Goal: Transaction & Acquisition: Download file/media

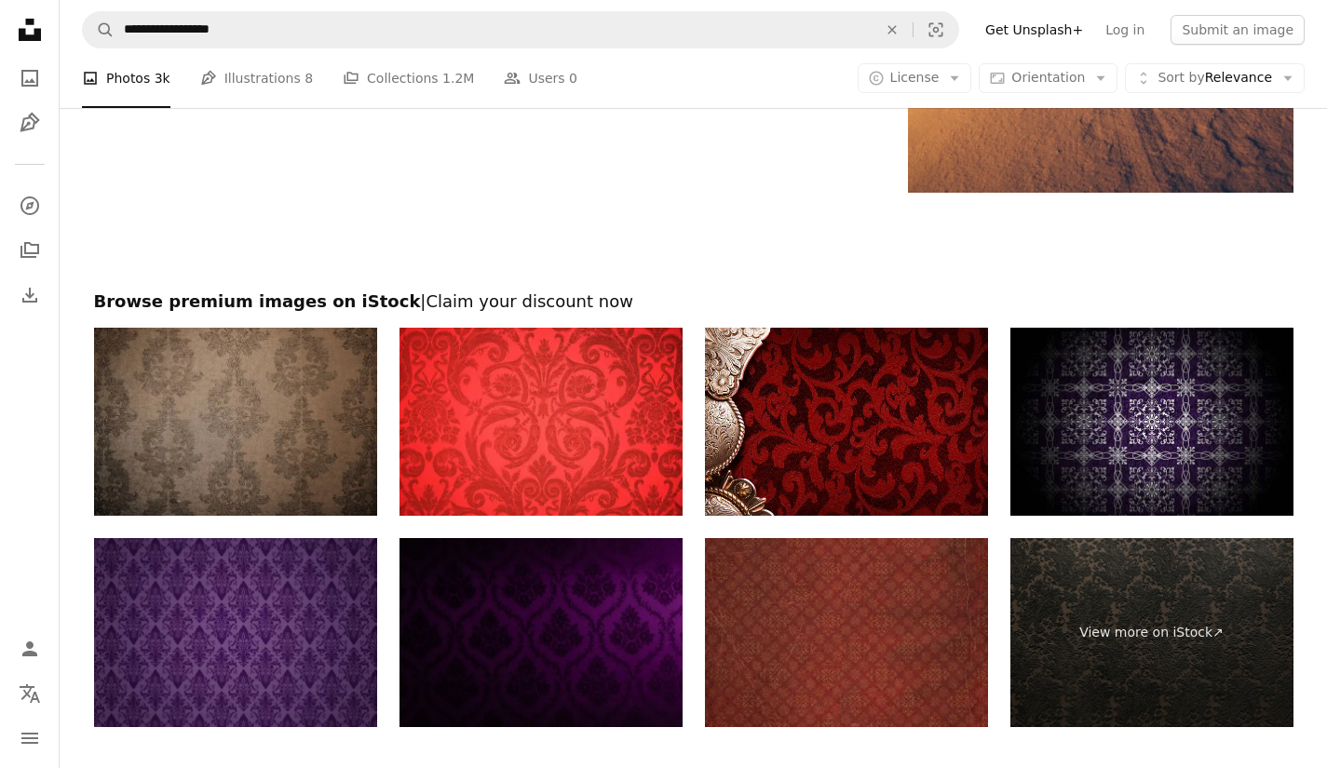
scroll to position [3503, 0]
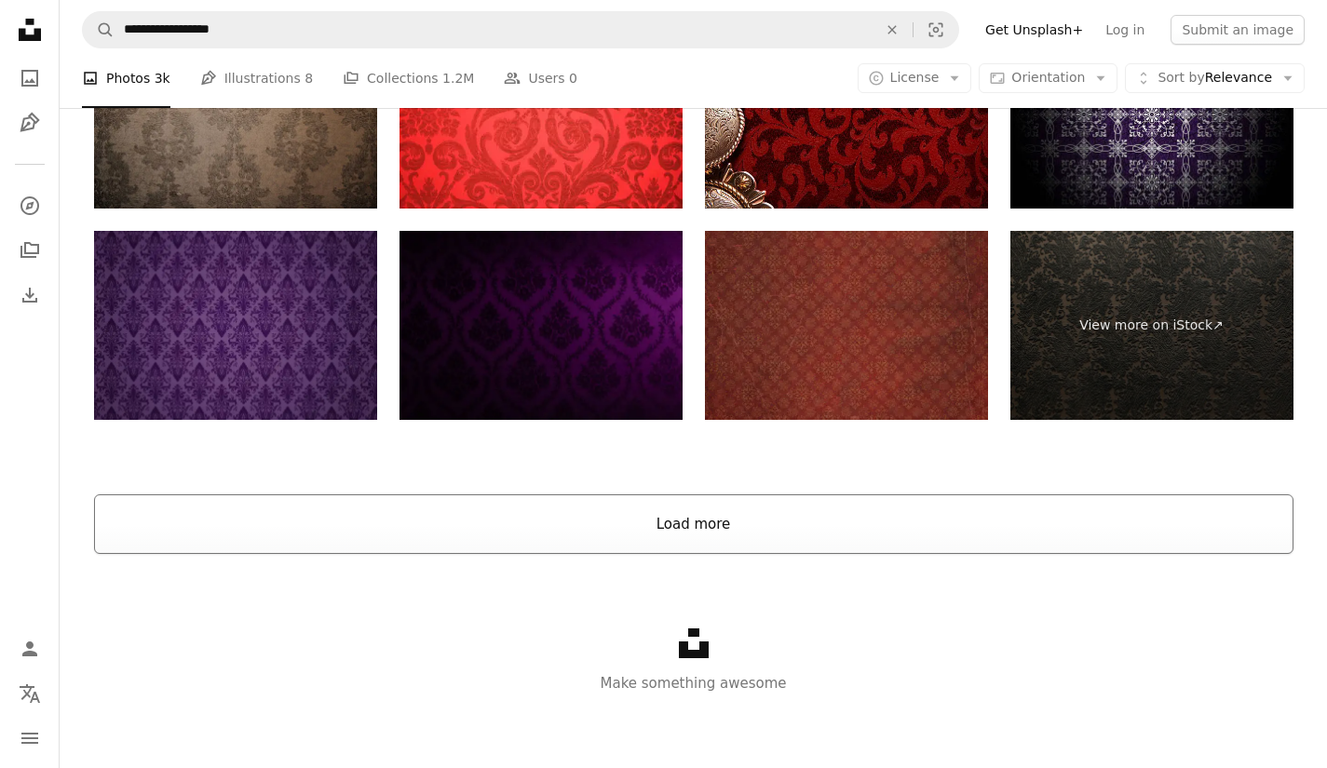
click at [694, 523] on button "Load more" at bounding box center [694, 525] width 1200 height 60
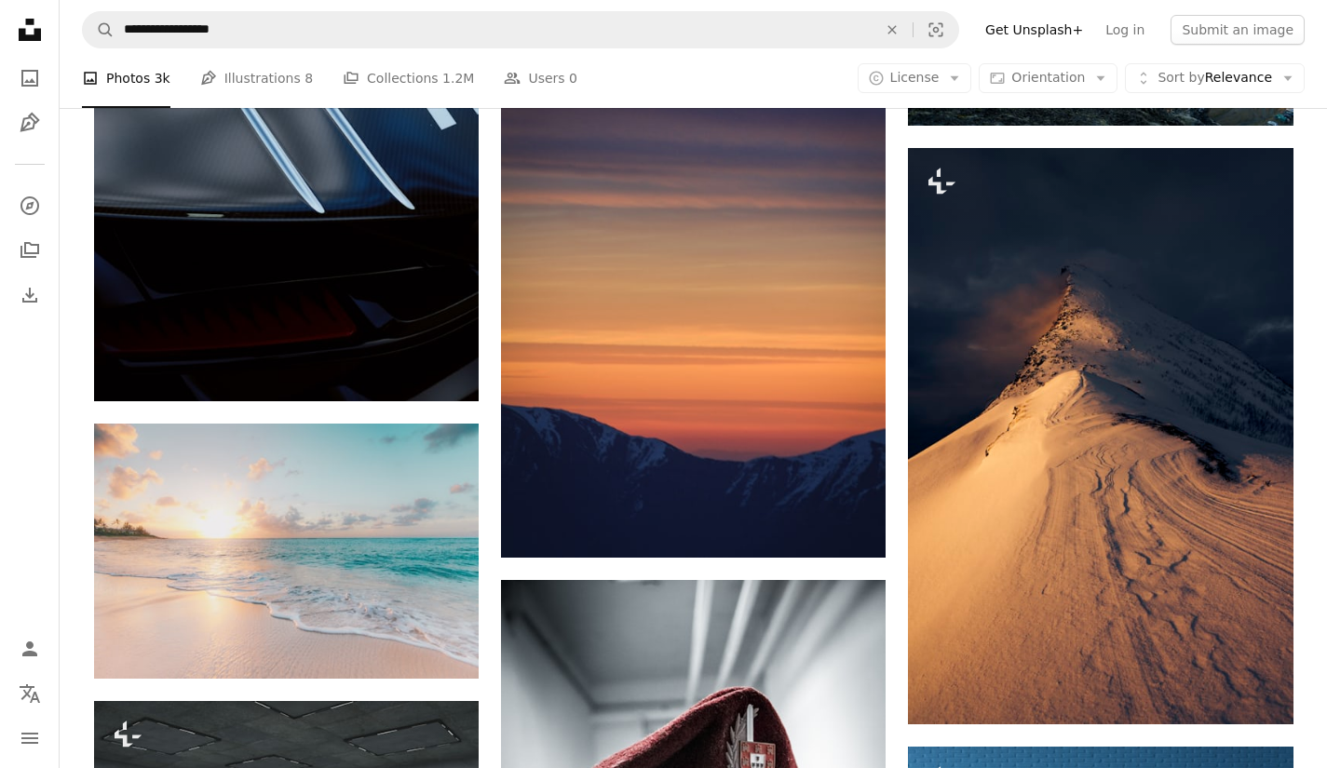
scroll to position [2717, 0]
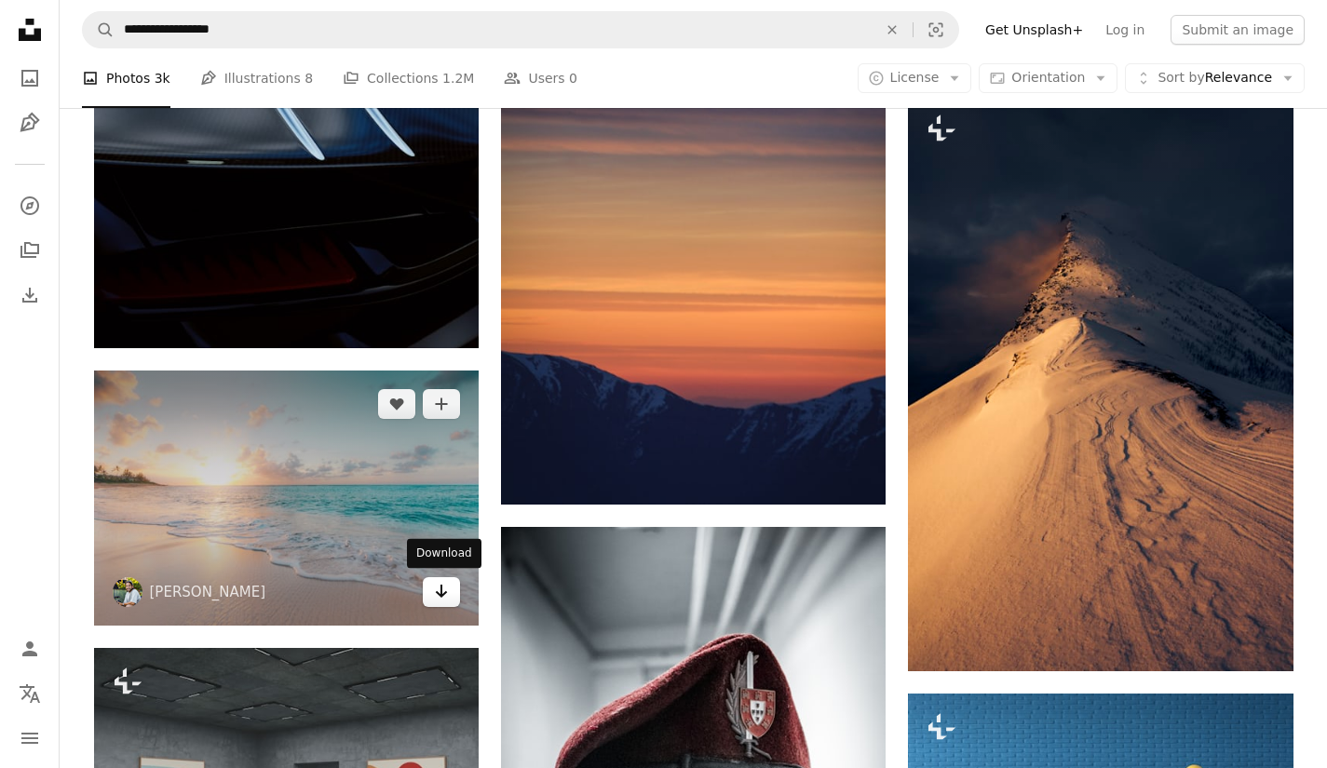
click at [452, 601] on link "Arrow pointing down" at bounding box center [441, 592] width 37 height 30
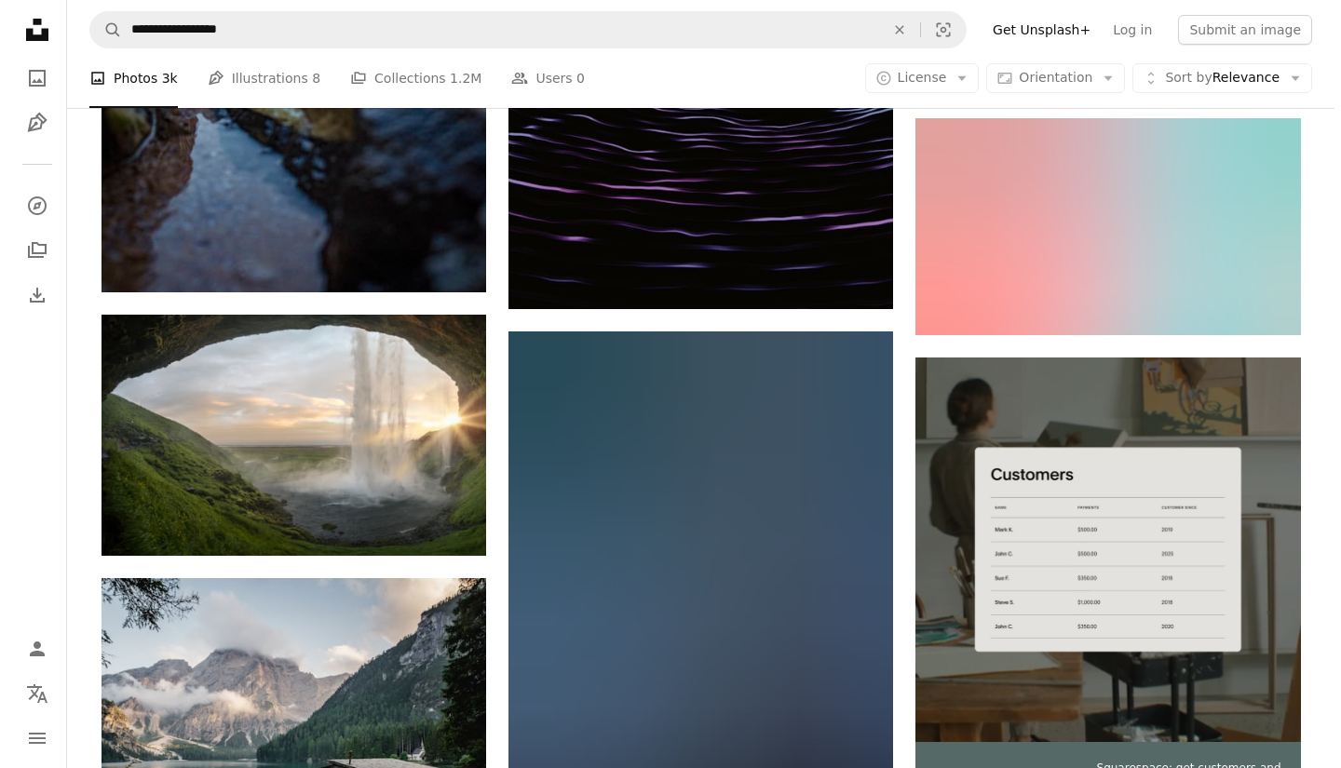
scroll to position [7157, 0]
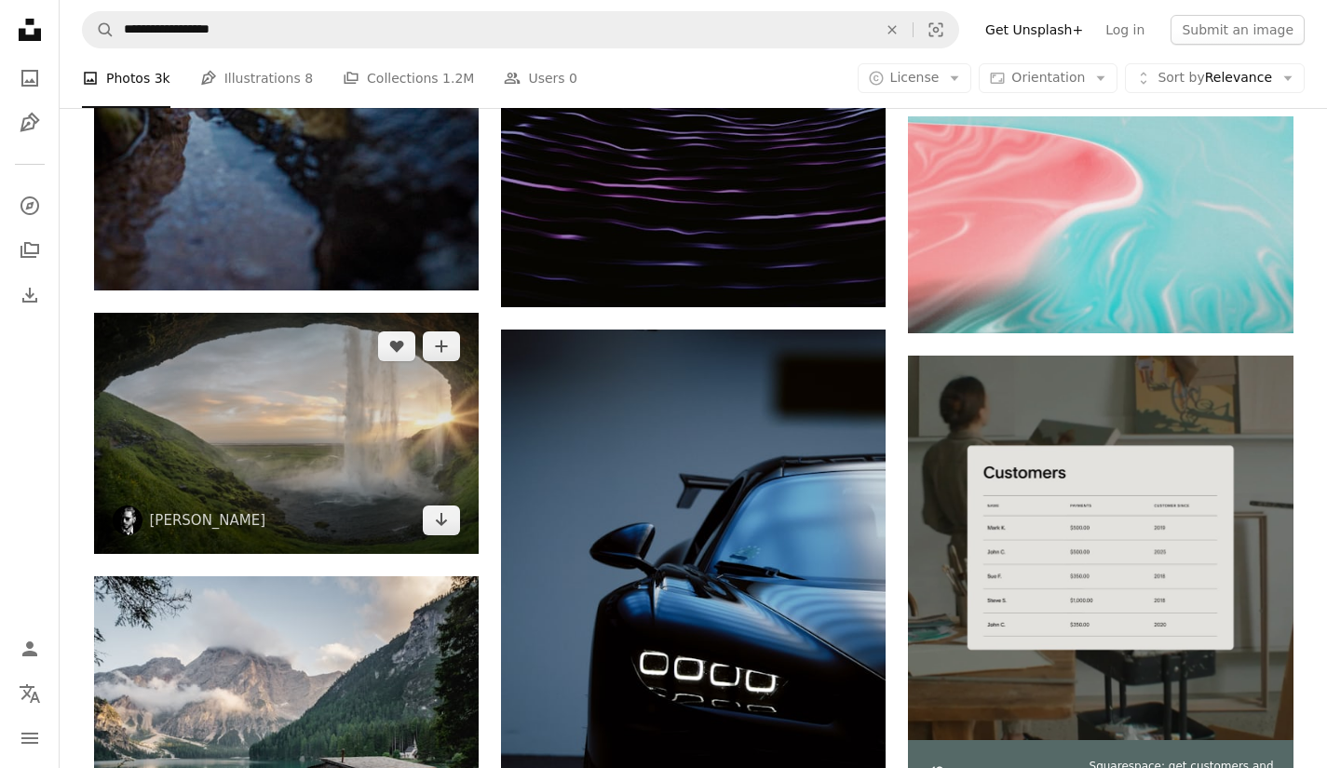
click at [405, 431] on img at bounding box center [286, 433] width 385 height 241
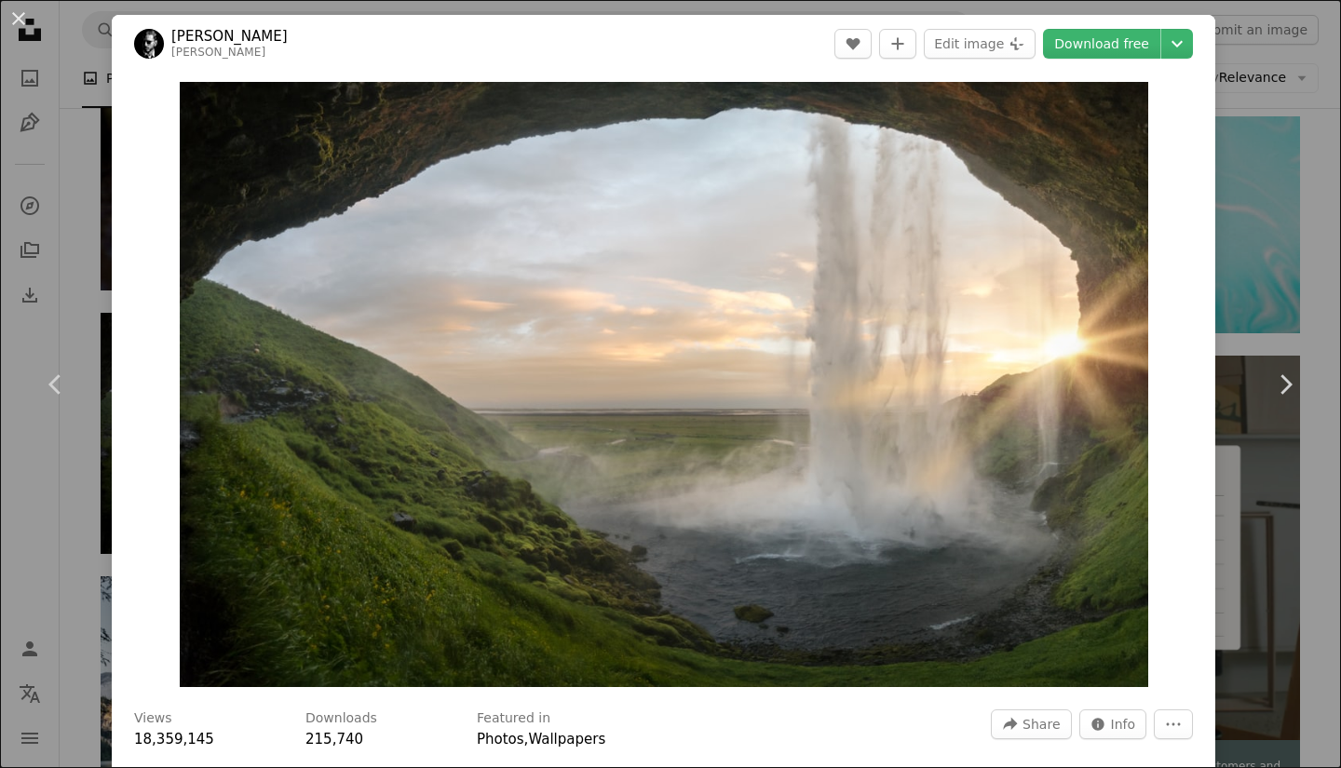
click at [1182, 47] on header "[PERSON_NAME] A heart A plus sign Edit image Plus sign for Unsplash+ Download f…" at bounding box center [664, 44] width 1104 height 58
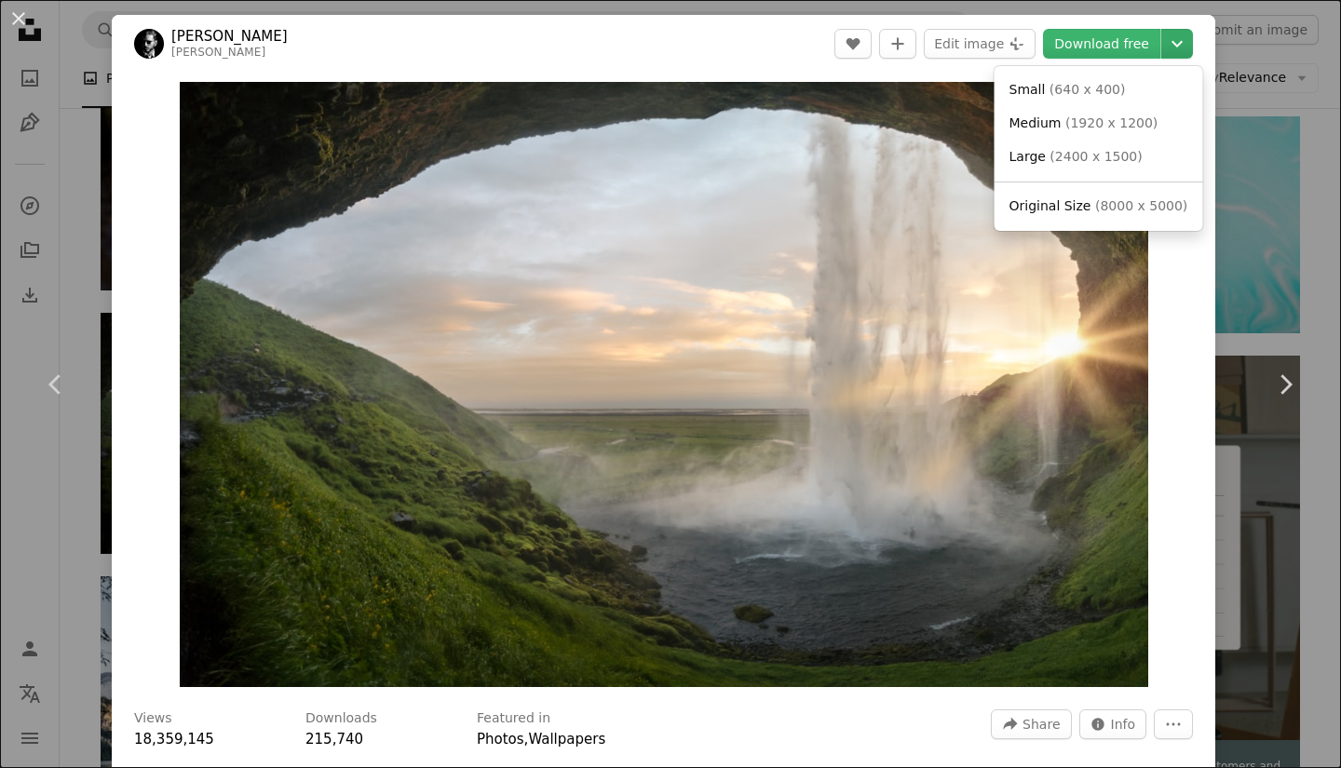
click at [1172, 48] on icon "Chevron down" at bounding box center [1177, 44] width 30 height 22
click at [1099, 130] on span "( 1920 x 1200 )" at bounding box center [1111, 122] width 92 height 15
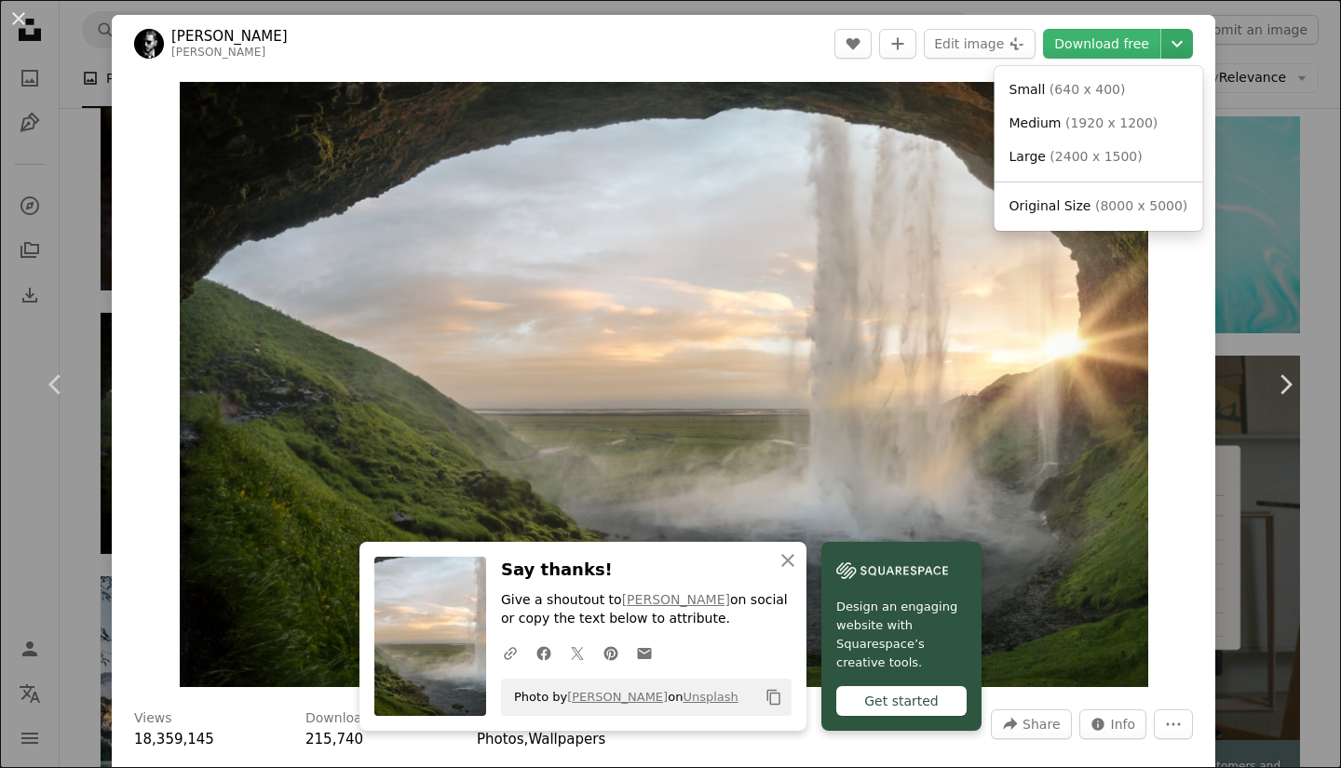
click at [1161, 57] on button "Chevron down" at bounding box center [1177, 44] width 32 height 30
click at [1086, 163] on span "( 2400 x 1500 )" at bounding box center [1096, 156] width 92 height 15
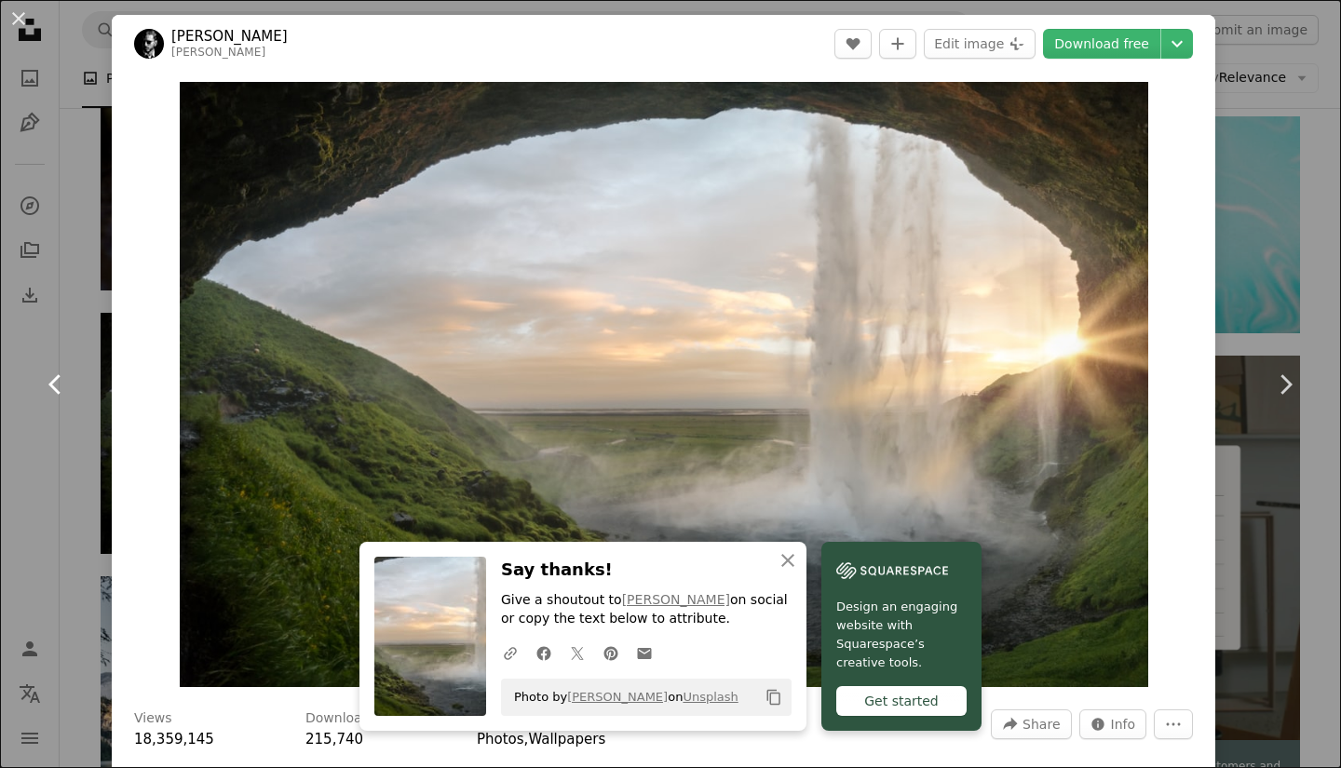
click at [86, 342] on link "Chevron left" at bounding box center [56, 384] width 112 height 179
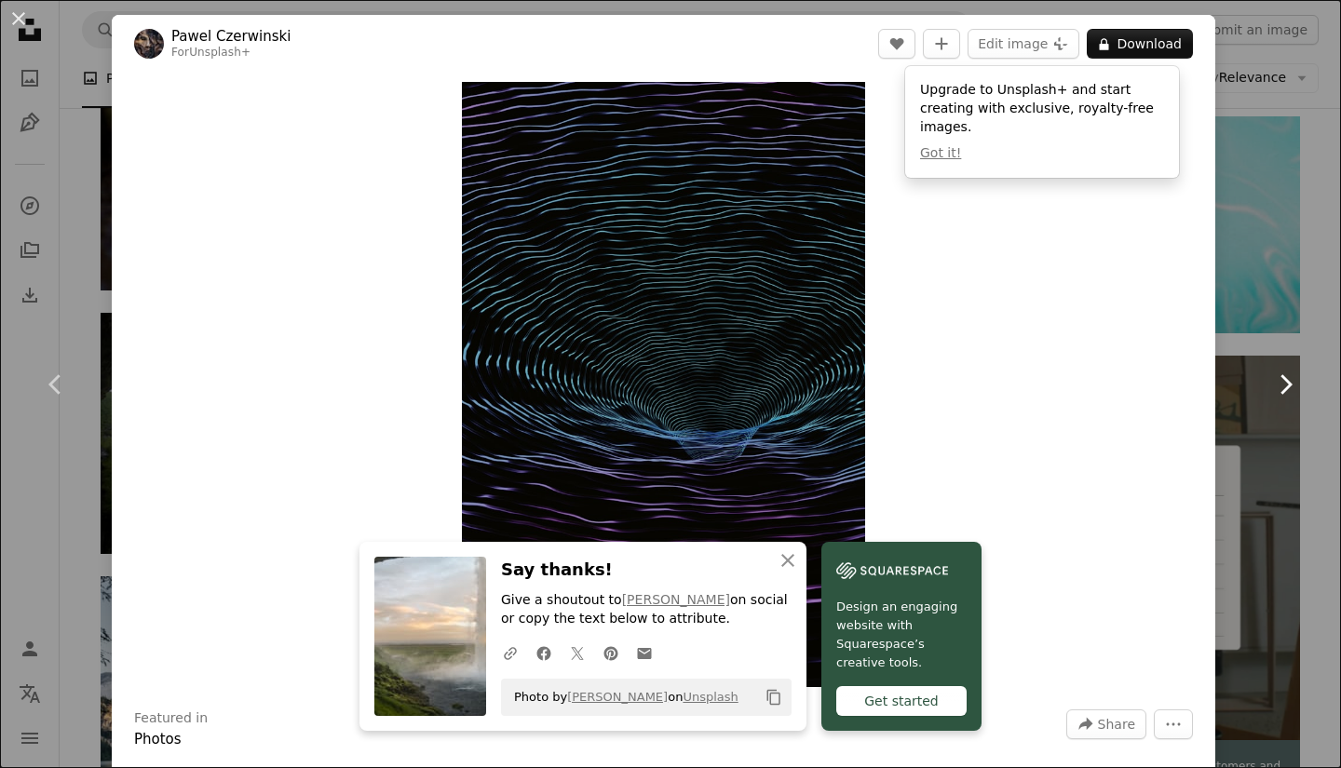
click at [1239, 455] on link "Chevron right" at bounding box center [1285, 384] width 112 height 179
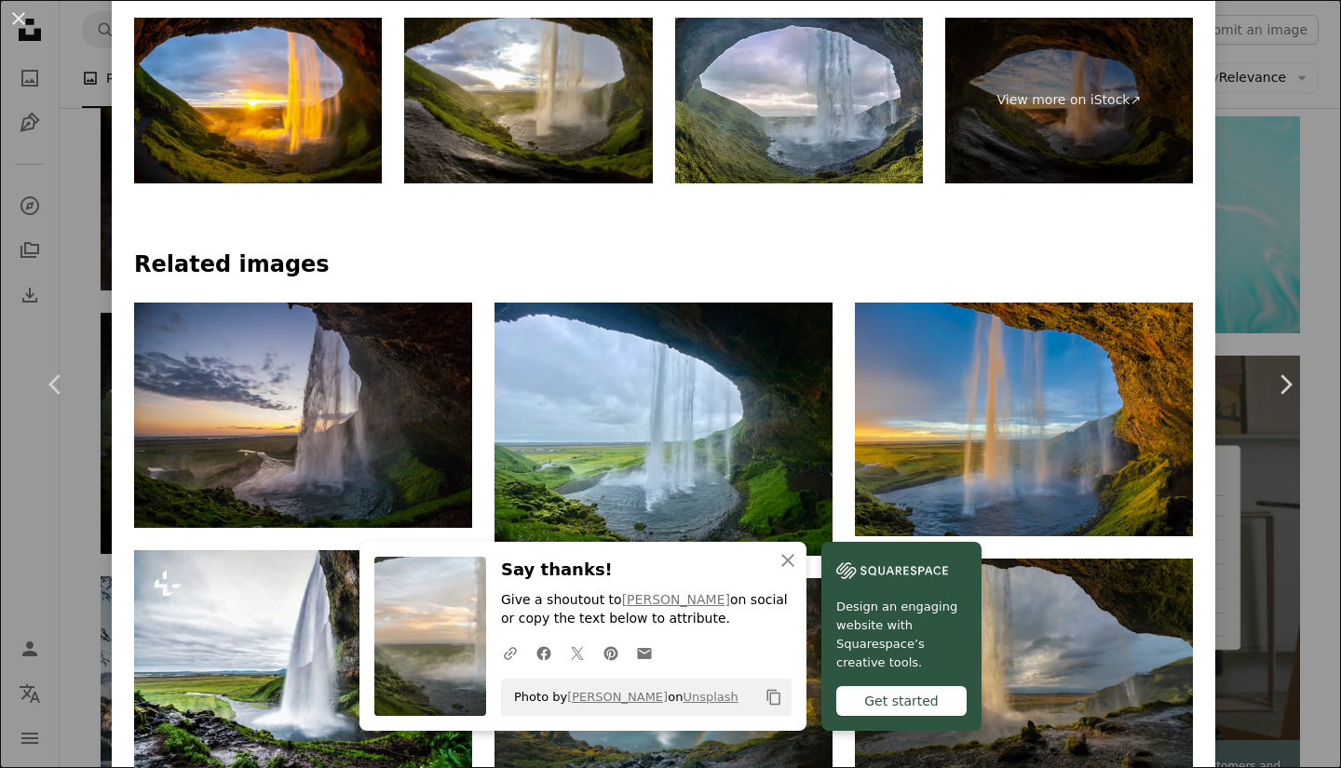
scroll to position [1197, 0]
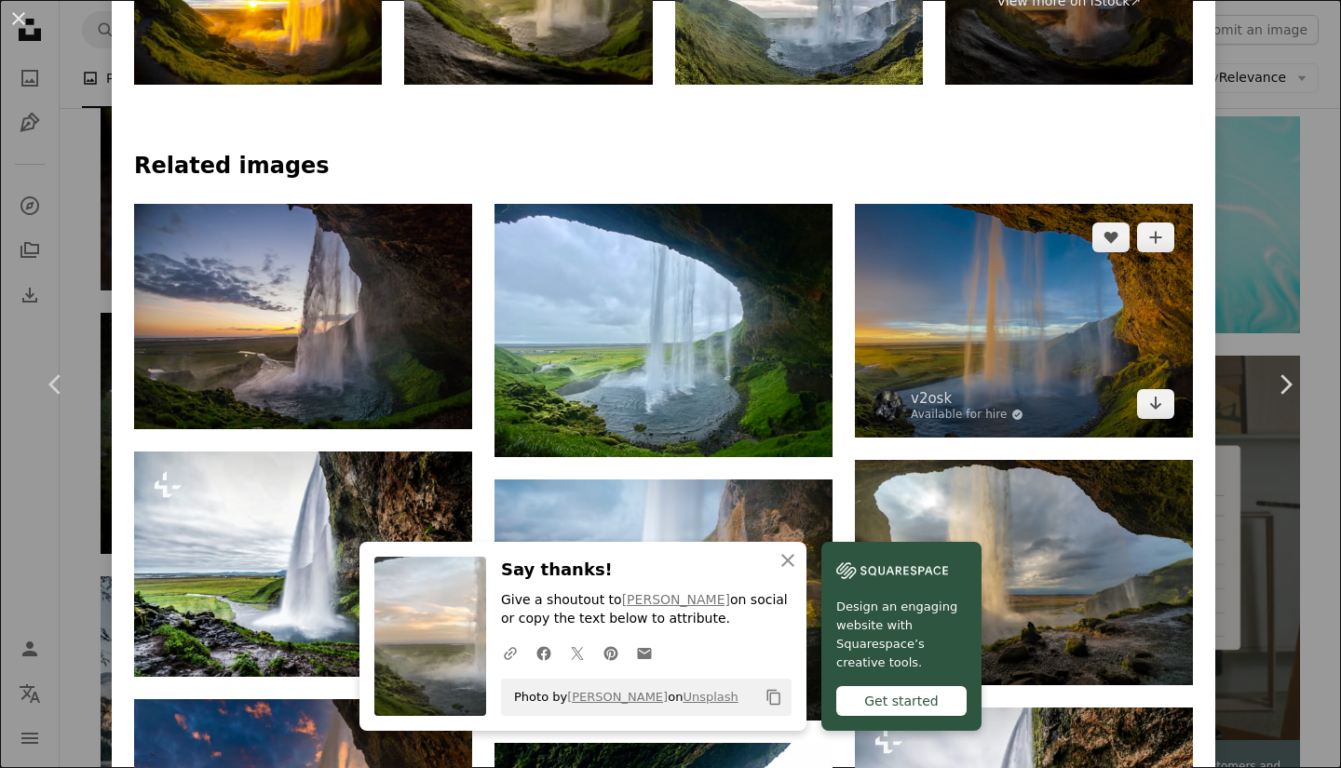
click at [1004, 356] on img at bounding box center [1024, 321] width 338 height 234
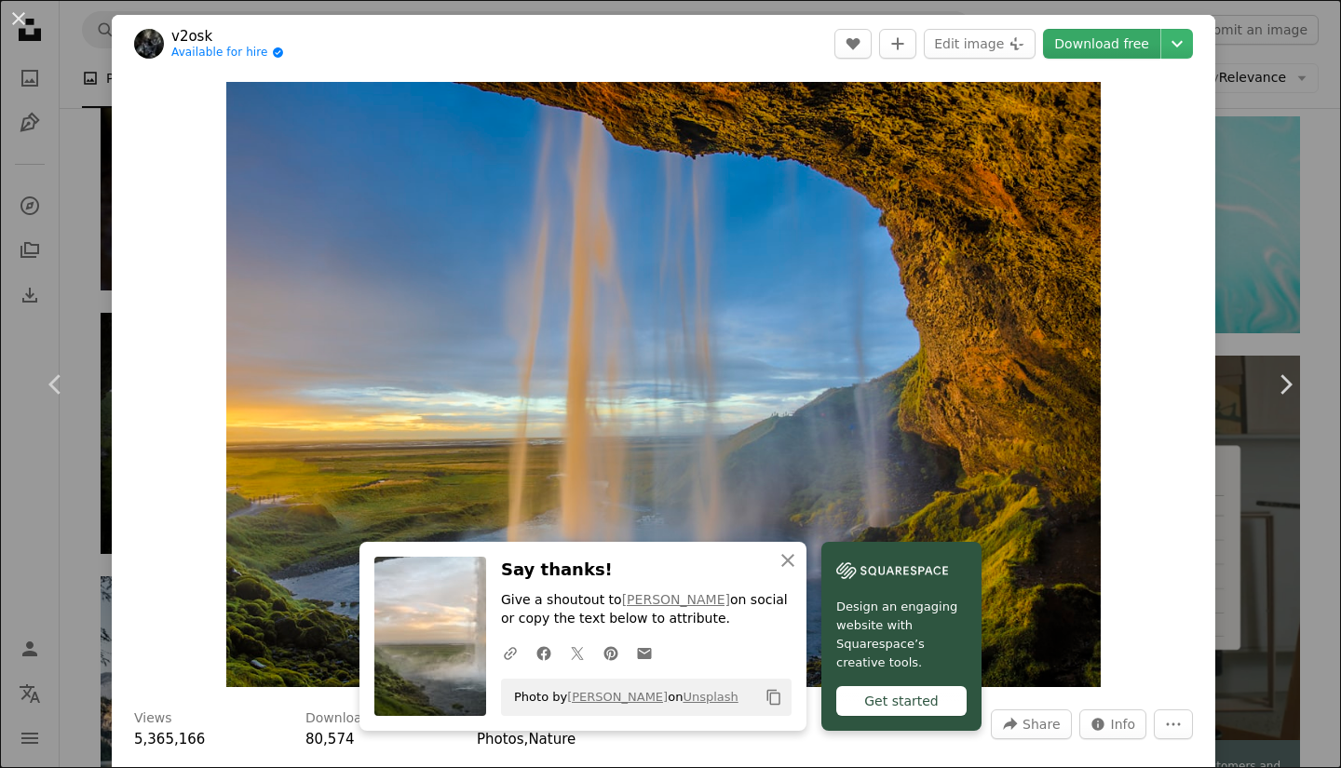
click at [1119, 39] on link "Download free" at bounding box center [1101, 44] width 117 height 30
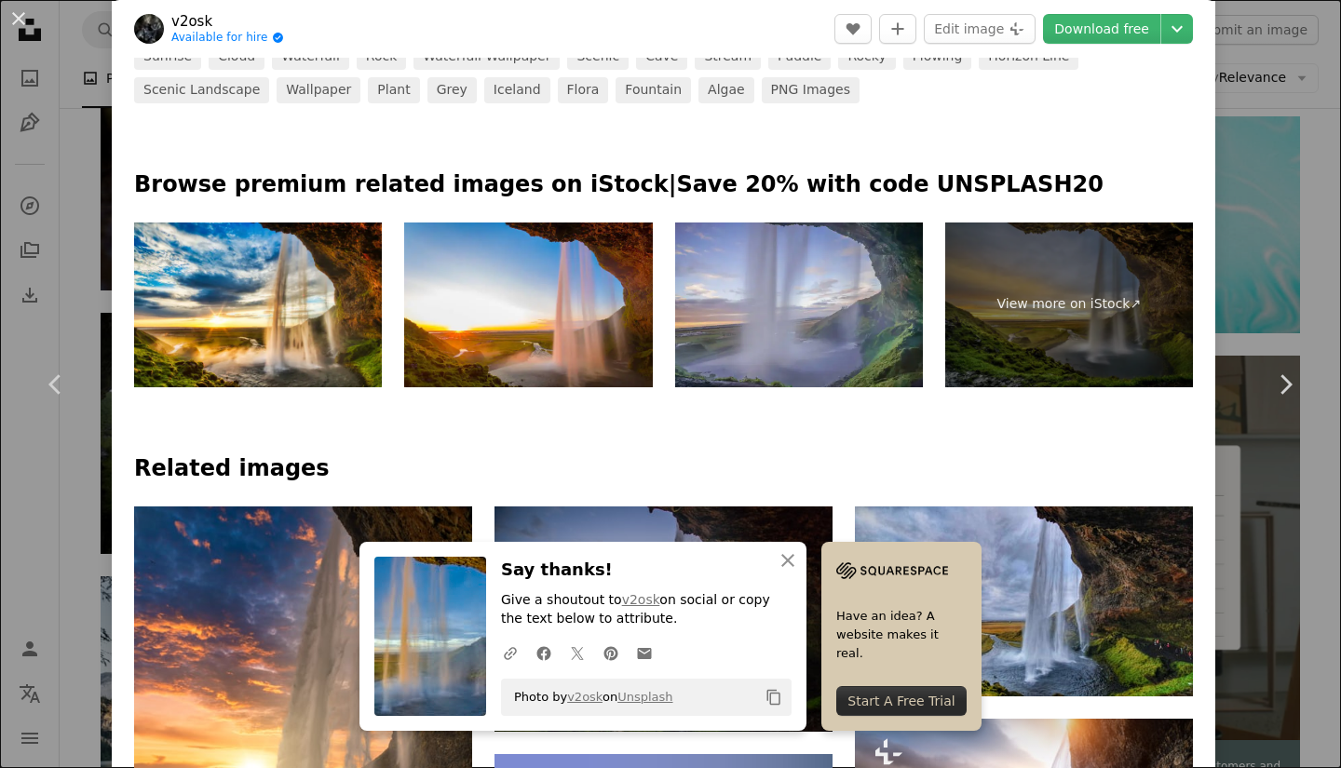
scroll to position [863, 0]
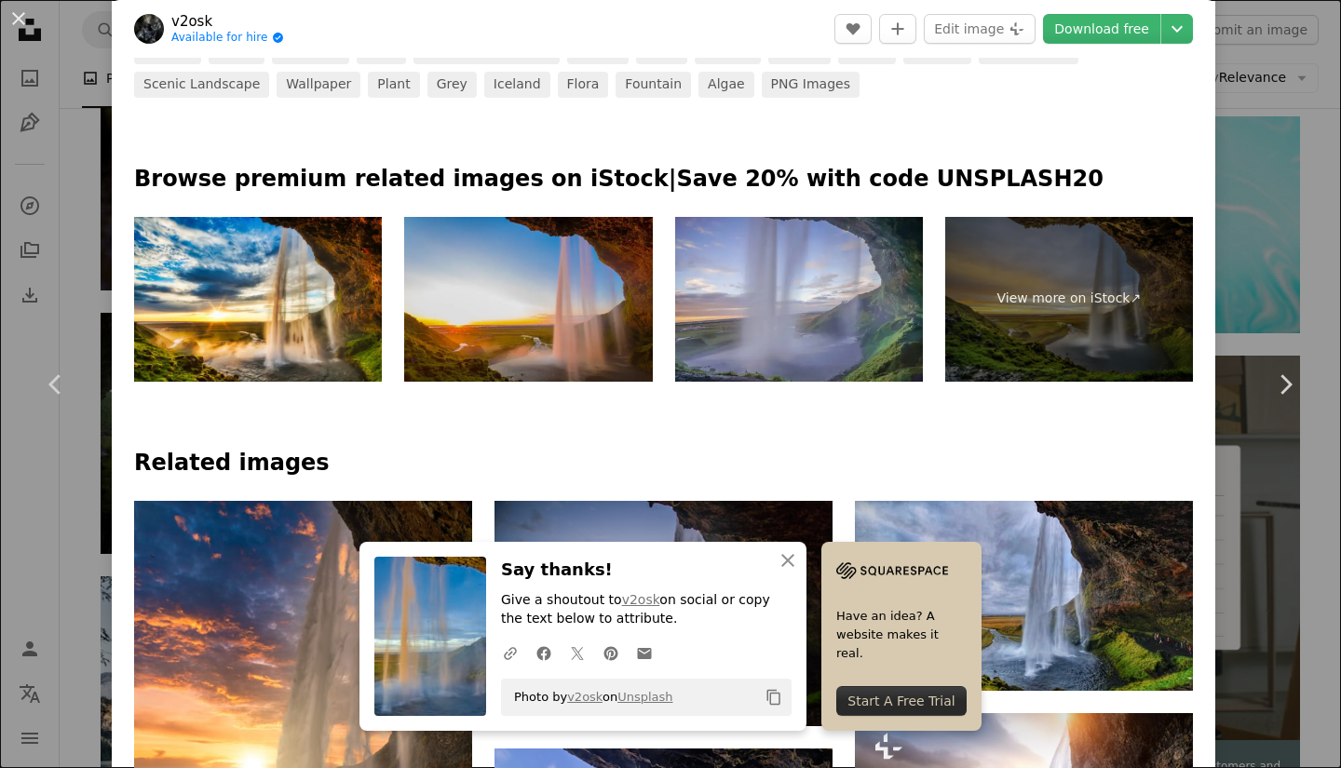
click at [484, 291] on img at bounding box center [528, 300] width 248 height 166
click at [589, 306] on img at bounding box center [528, 300] width 248 height 166
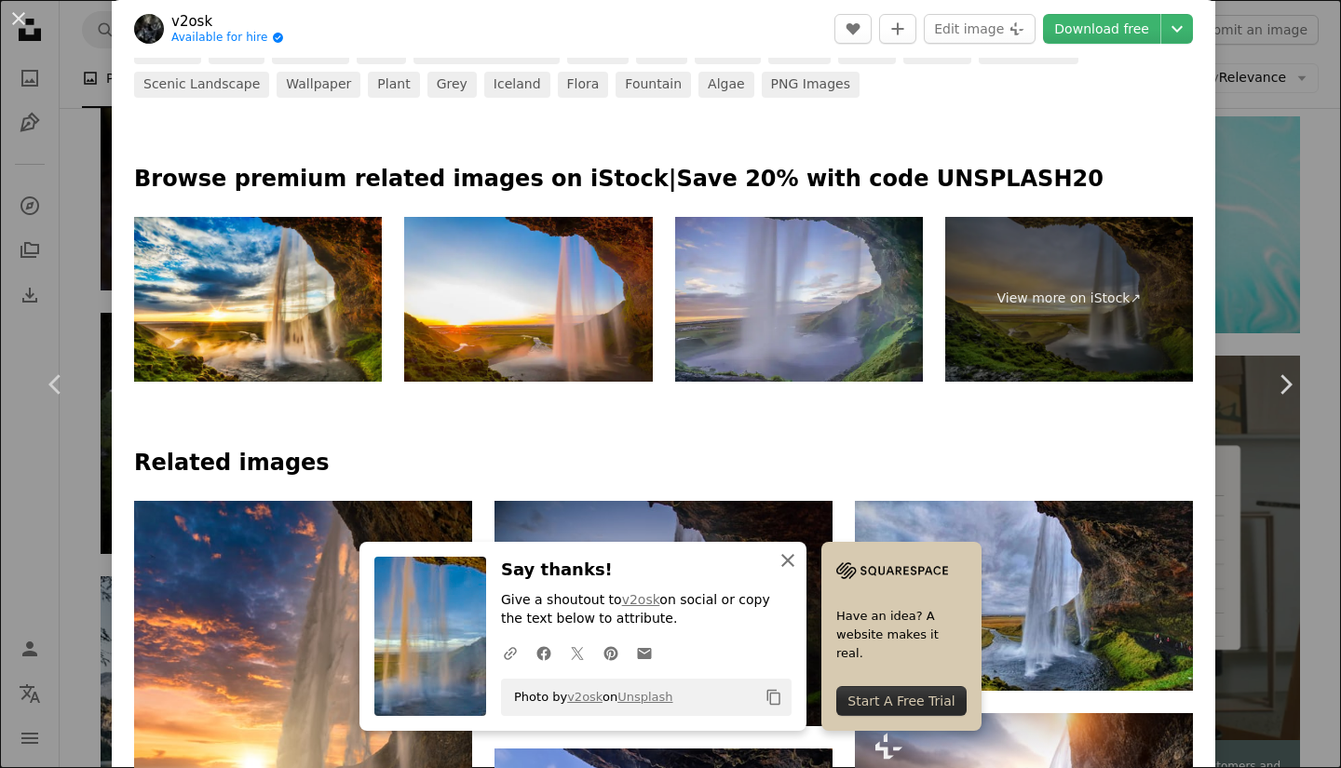
click at [783, 565] on icon "An X shape" at bounding box center [788, 560] width 22 height 22
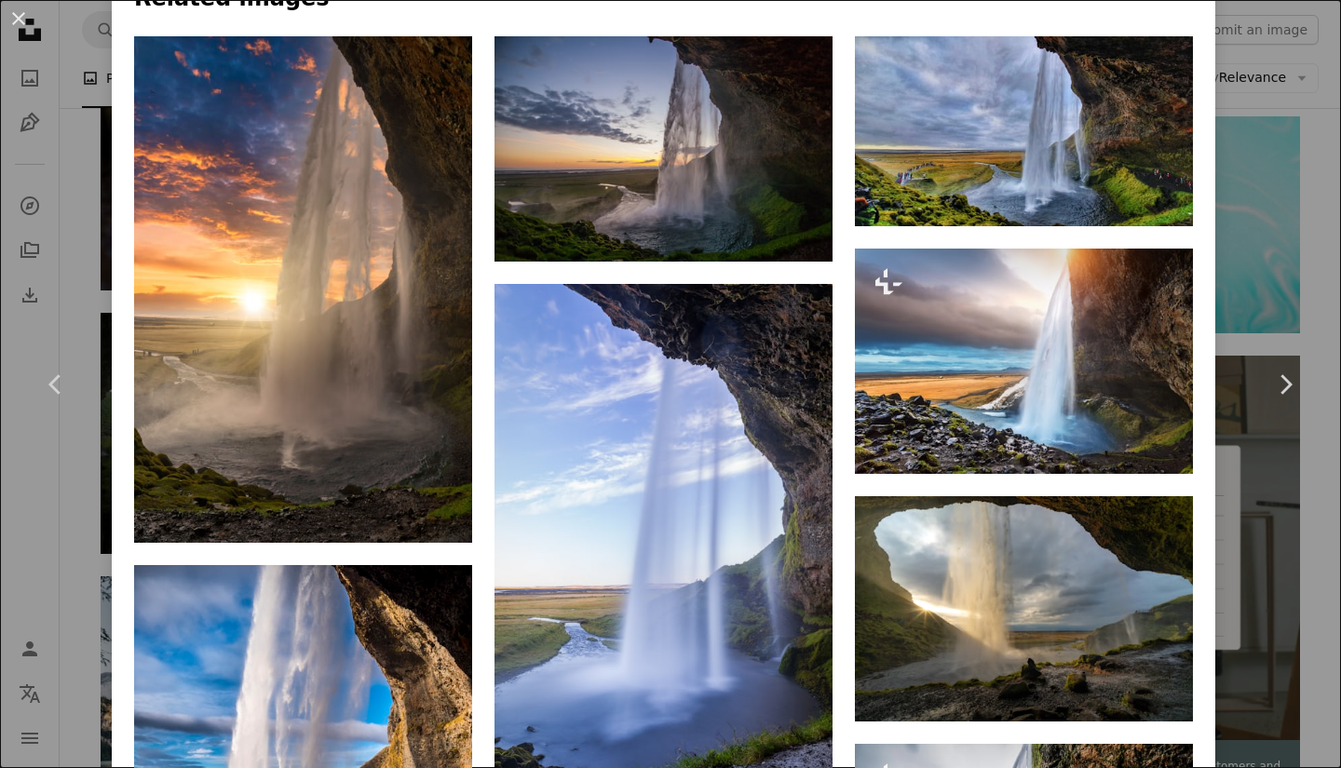
scroll to position [1329, 0]
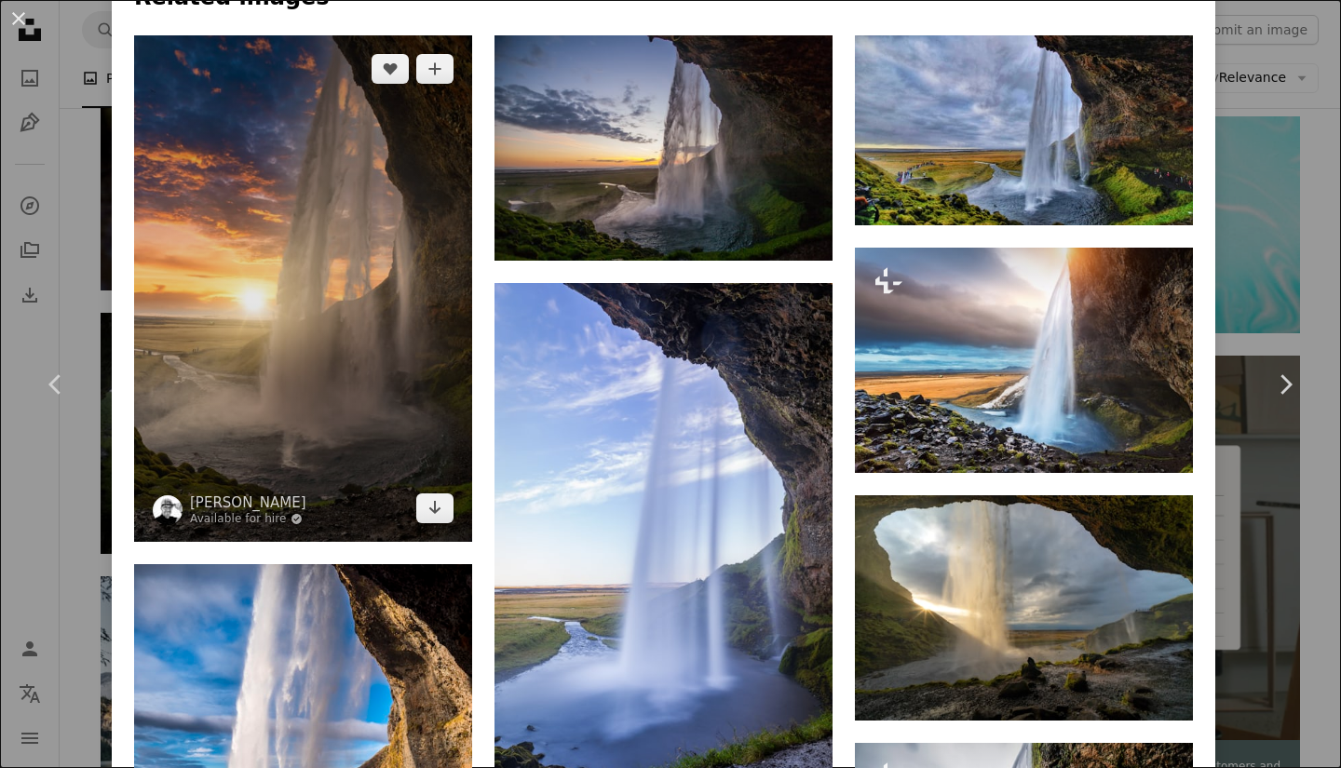
click at [359, 221] on img at bounding box center [303, 288] width 338 height 507
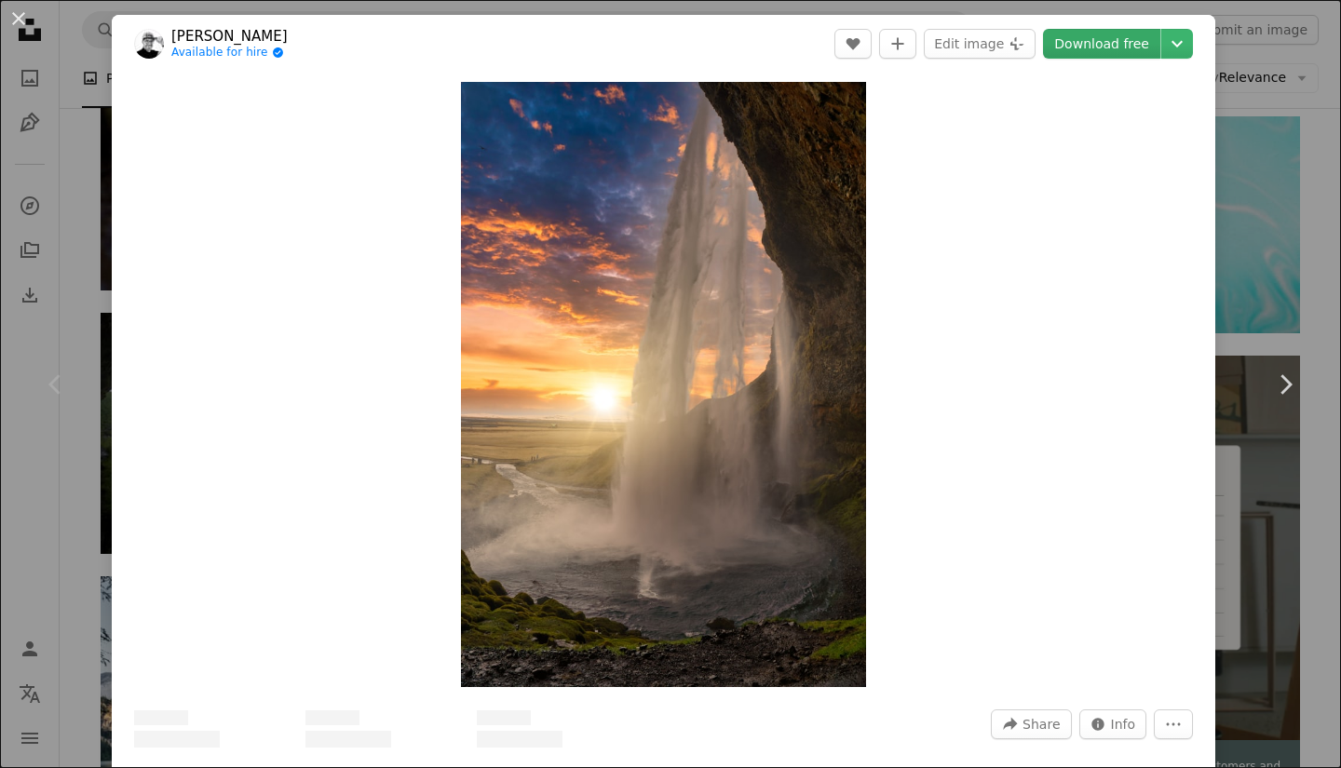
click at [1082, 39] on link "Download free" at bounding box center [1101, 44] width 117 height 30
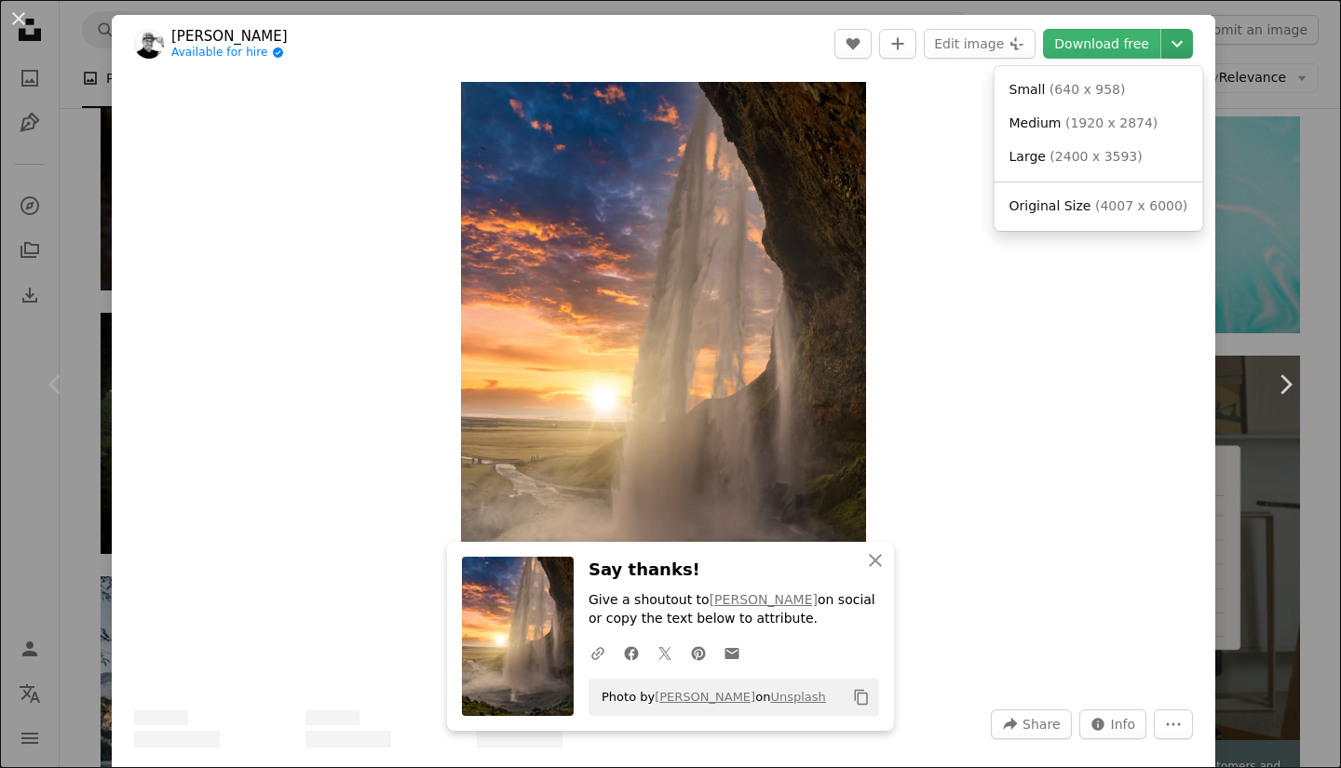
click at [1162, 45] on icon "Chevron down" at bounding box center [1177, 44] width 30 height 22
click at [1095, 143] on link "Large ( 2400 x 3593 )" at bounding box center [1099, 158] width 194 height 34
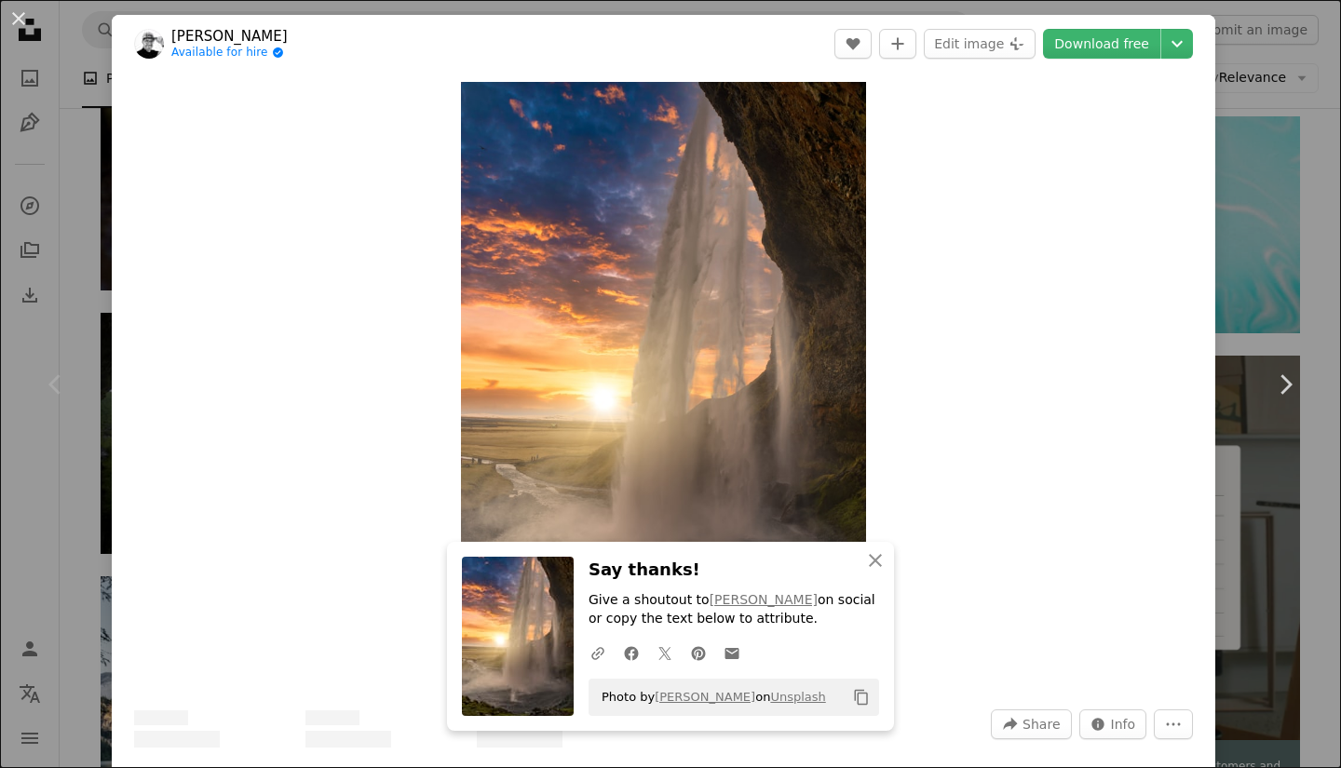
click at [68, 344] on div "Chevron left" at bounding box center [56, 384] width 112 height 179
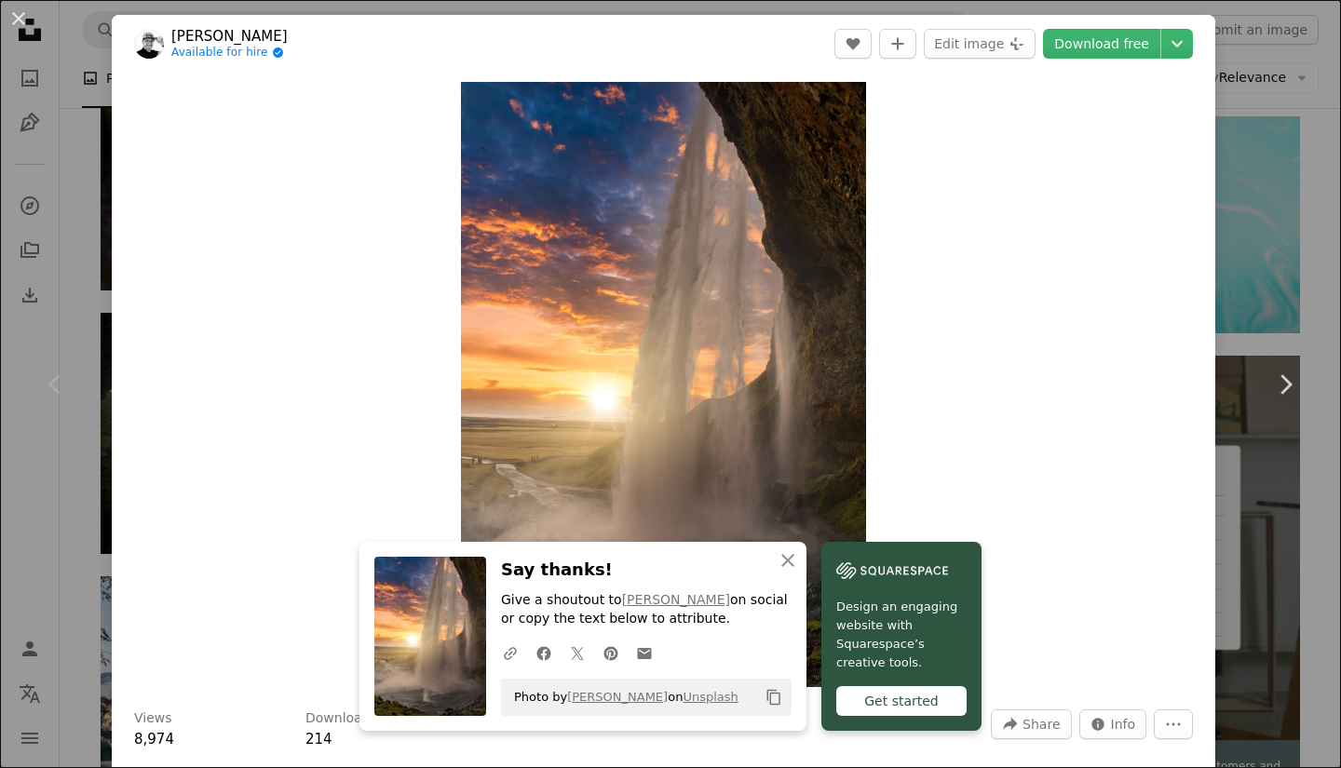
click at [1237, 105] on div "An X shape Chevron left Chevron right An X shape Close Say thanks! Give a shout…" at bounding box center [670, 384] width 1341 height 768
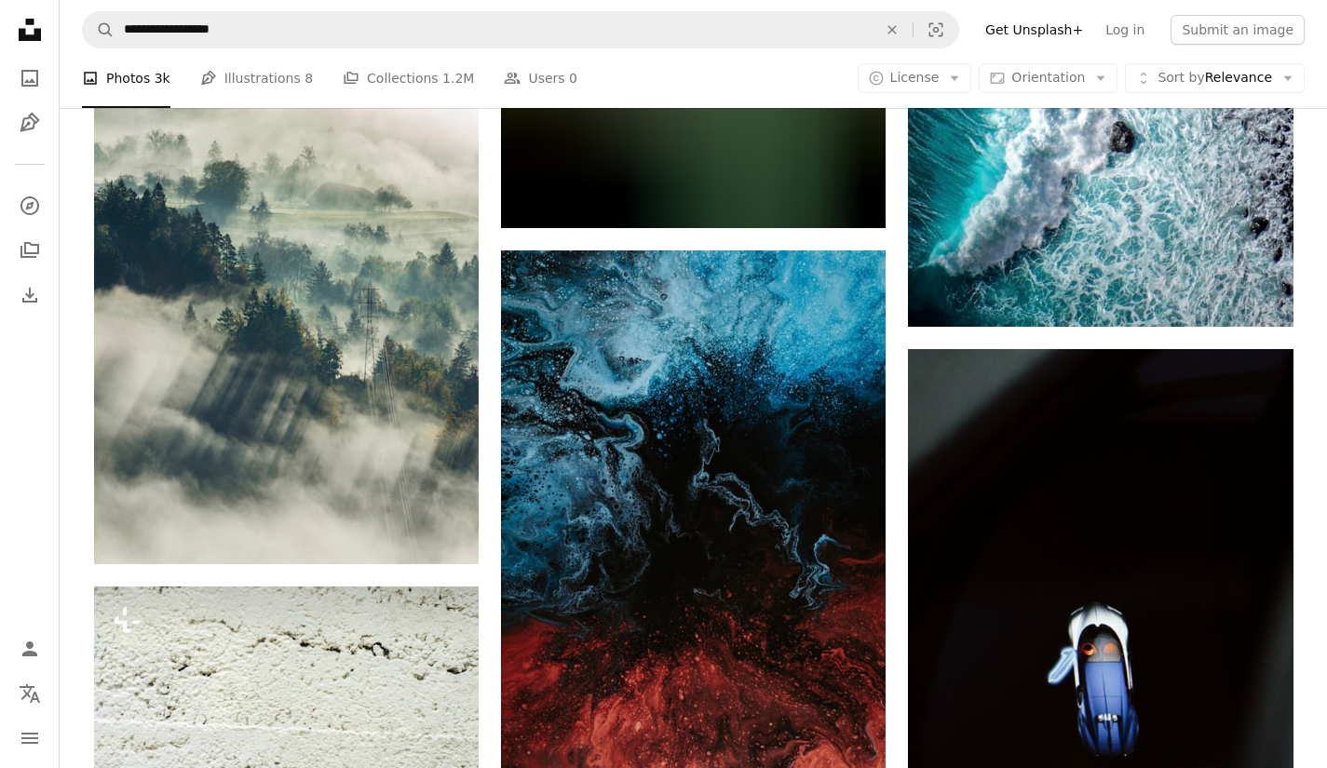
scroll to position [10291, 0]
